Goal: Use online tool/utility: Utilize a website feature to perform a specific function

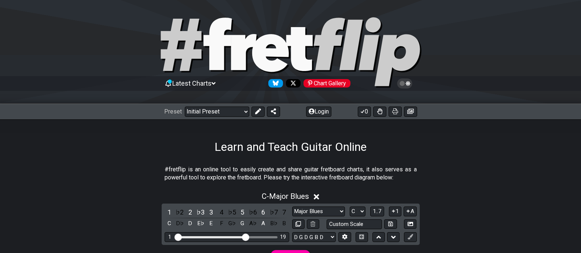
select select "Major Blues"
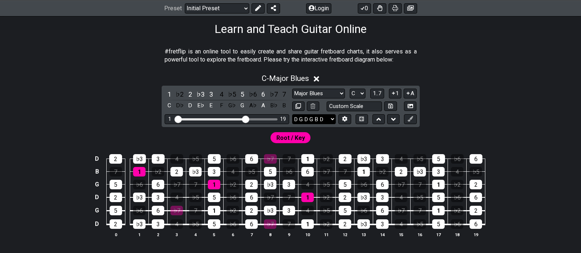
click at [332, 118] on select "E A D G B E E A D G B E E A D G B E B E A D F♯ B A D G C E A D A D G B E E♭ A♭ …" at bounding box center [314, 119] width 44 height 10
select select "E A D G B E"
click at [292, 114] on select "E A D G B E E A D G B E E A D G B E B E A D F♯ B A D G C E A D A D G B E E♭ A♭ …" at bounding box center [314, 119] width 44 height 10
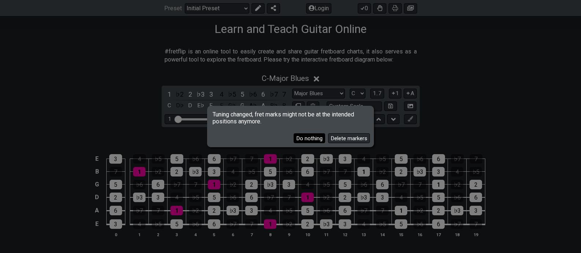
click at [314, 139] on button "Do nothing" at bounding box center [310, 138] width 32 height 10
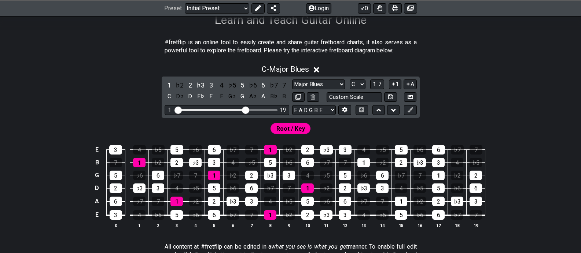
scroll to position [147, 0]
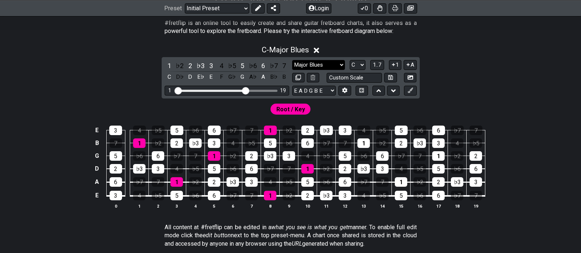
click at [342, 64] on select "Minor Pentatonic Click to edit Minor Pentatonic Major Pentatonic Minor Blues Ma…" at bounding box center [318, 65] width 53 height 10
click at [292, 60] on select "Minor Pentatonic Click to edit Minor Pentatonic Major Pentatonic Minor Blues Ma…" at bounding box center [318, 65] width 53 height 10
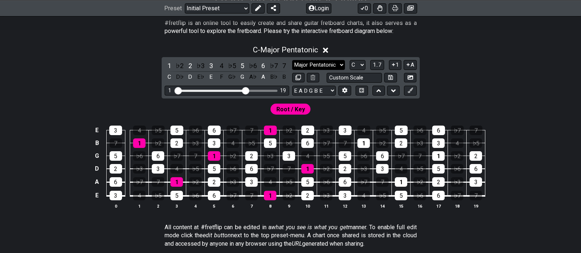
click at [340, 65] on select "Minor Pentatonic Click to edit Minor Pentatonic Major Pentatonic Minor Blues Ma…" at bounding box center [318, 65] width 53 height 10
click at [292, 60] on select "Minor Pentatonic Click to edit Minor Pentatonic Major Pentatonic Minor Blues Ma…" at bounding box center [318, 65] width 53 height 10
drag, startPoint x: 339, startPoint y: 63, endPoint x: 339, endPoint y: 70, distance: 6.2
click at [339, 63] on select "Minor Pentatonic Click to edit Minor Pentatonic Major Pentatonic Minor Blues Ma…" at bounding box center [318, 65] width 53 height 10
click at [292, 60] on select "Minor Pentatonic Click to edit Minor Pentatonic Major Pentatonic Minor Blues Ma…" at bounding box center [318, 65] width 53 height 10
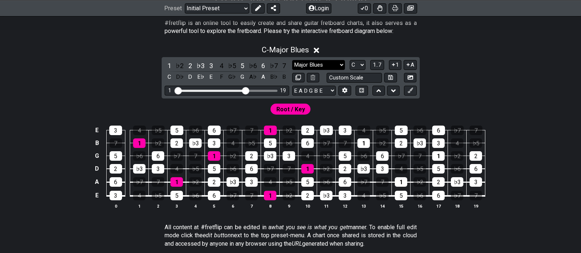
click at [340, 64] on select "Minor Pentatonic Click to edit Minor Pentatonic Major Pentatonic Minor Blues Ma…" at bounding box center [318, 65] width 53 height 10
click at [292, 60] on select "Minor Pentatonic Click to edit Minor Pentatonic Major Pentatonic Minor Blues Ma…" at bounding box center [318, 65] width 53 height 10
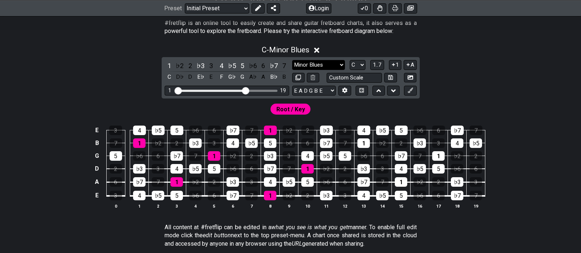
click at [340, 63] on select "Minor Pentatonic Click to edit Minor Pentatonic Major Pentatonic Minor Blues Ma…" at bounding box center [318, 65] width 53 height 10
select select "Major Blues"
click at [292, 60] on select "Minor Pentatonic Click to edit Minor Pentatonic Major Pentatonic Minor Blues Ma…" at bounding box center [318, 65] width 53 height 10
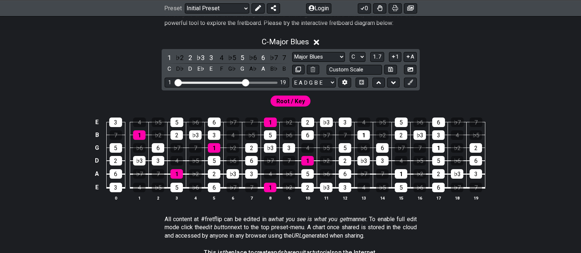
scroll to position [157, 0]
